Goal: Information Seeking & Learning: Check status

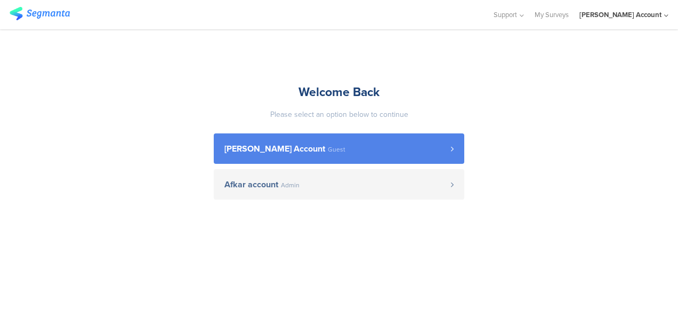
click at [269, 147] on span "[PERSON_NAME] Account" at bounding box center [274, 148] width 101 height 9
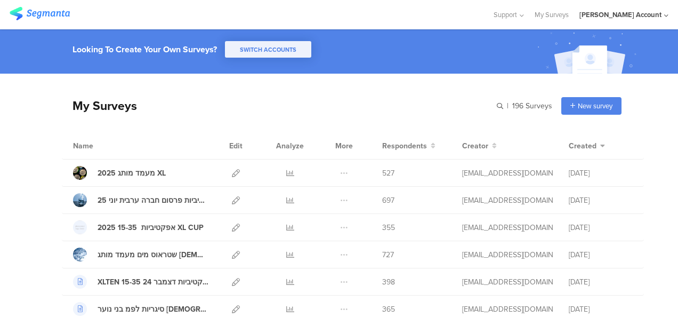
scroll to position [53, 0]
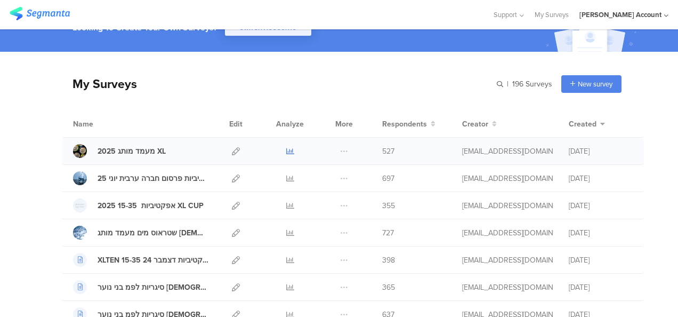
click at [286, 150] on icon at bounding box center [290, 151] width 8 height 8
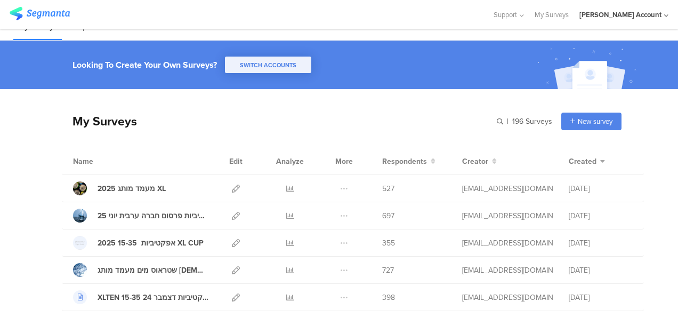
scroll to position [0, 0]
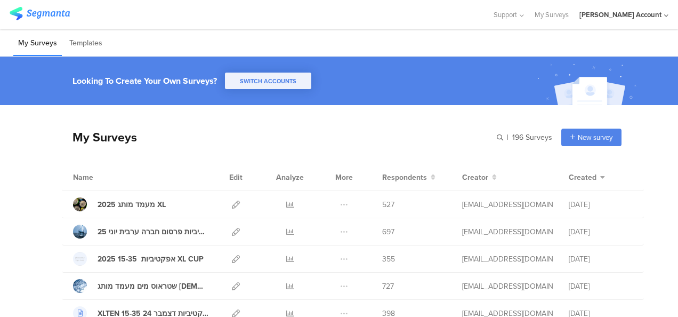
click at [201, 40] on div "My Surveys Templates" at bounding box center [339, 42] width 678 height 27
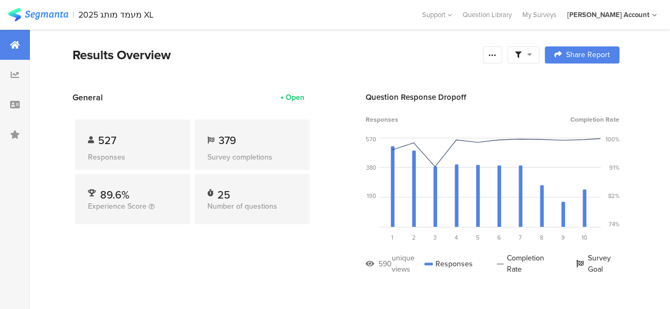
click at [532, 56] on icon at bounding box center [529, 54] width 5 height 7
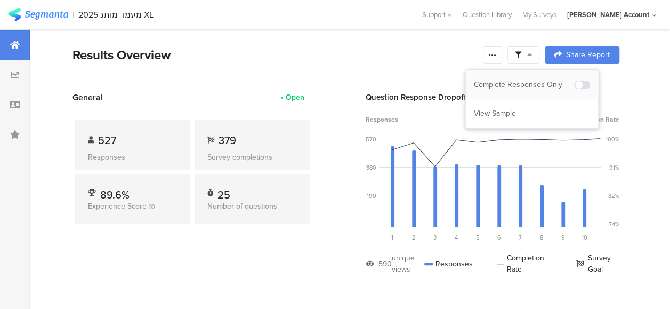
click at [539, 84] on div "Complete Responses Only" at bounding box center [524, 84] width 100 height 11
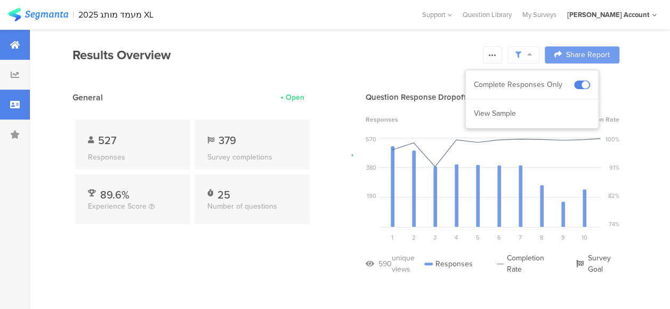
click at [11, 109] on div at bounding box center [15, 105] width 30 height 30
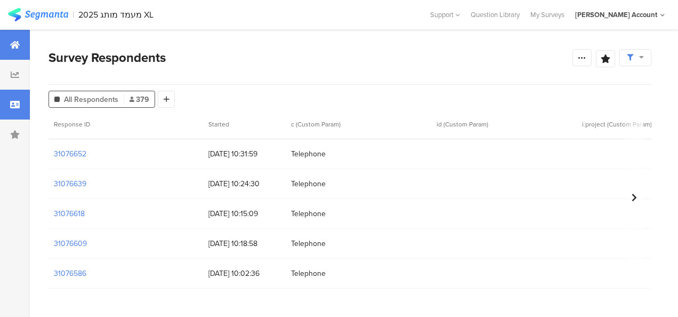
click at [11, 45] on icon at bounding box center [15, 44] width 10 height 9
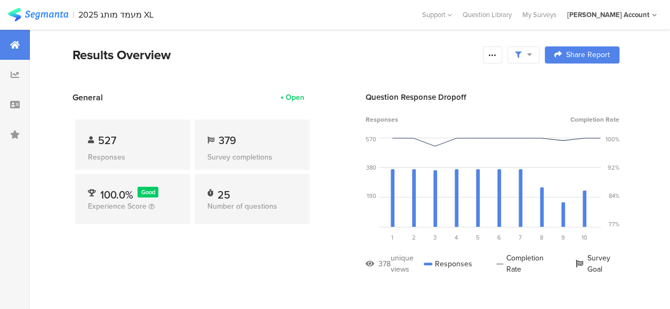
click at [234, 141] on span "379" at bounding box center [227, 140] width 18 height 16
